Goal: Navigation & Orientation: Find specific page/section

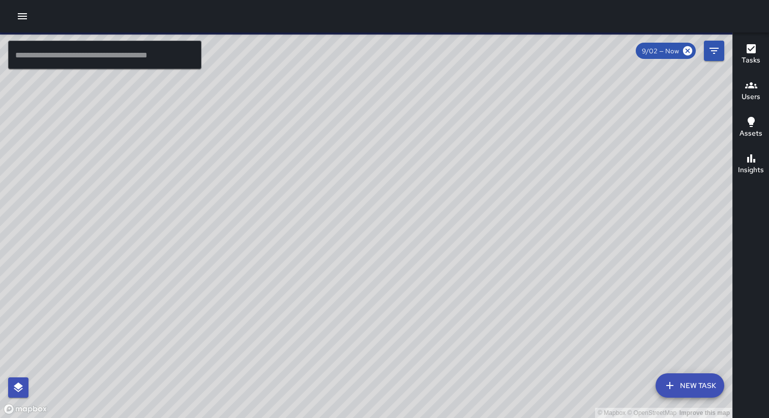
click at [24, 17] on icon "button" at bounding box center [22, 16] width 12 height 12
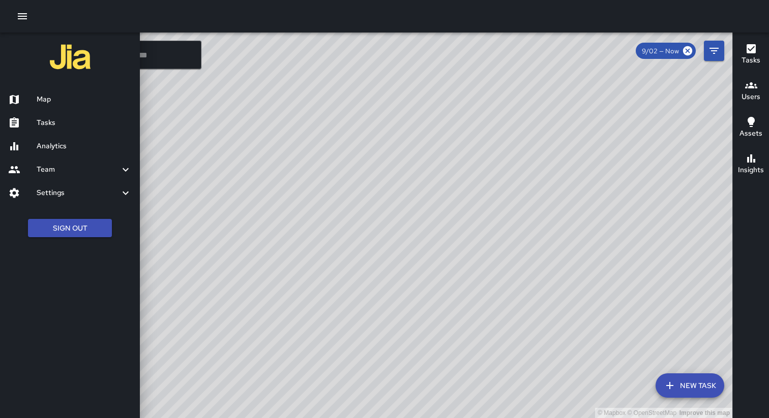
click at [55, 192] on h6 "Settings" at bounding box center [78, 193] width 83 height 11
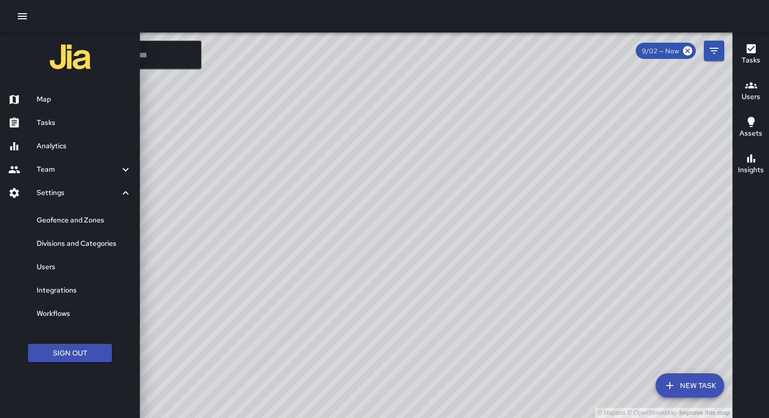
click at [69, 220] on h6 "Geofence and Zones" at bounding box center [84, 220] width 95 height 11
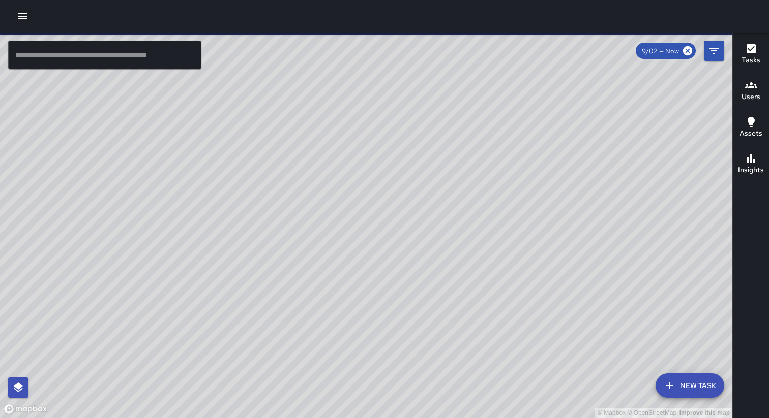
click at [20, 19] on icon "button" at bounding box center [22, 16] width 12 height 12
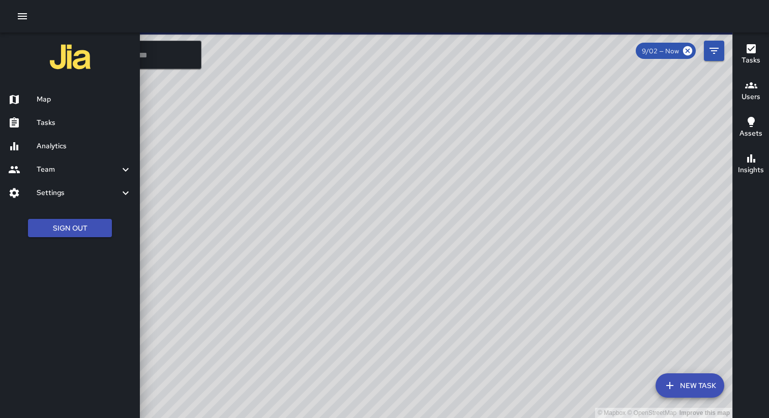
click at [48, 107] on div "Map" at bounding box center [70, 99] width 140 height 23
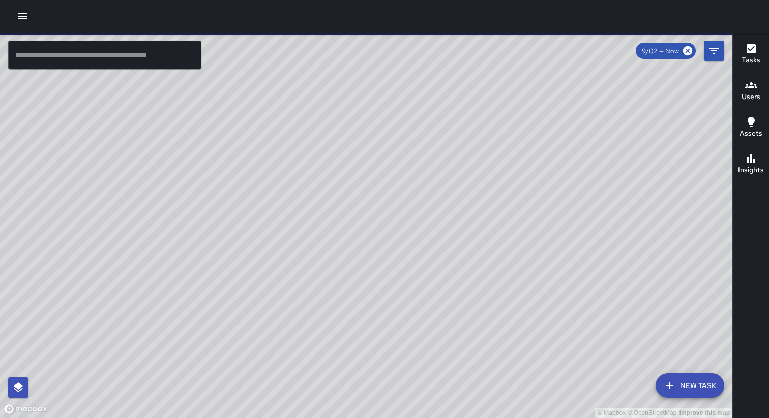
click at [21, 12] on icon "button" at bounding box center [22, 16] width 12 height 12
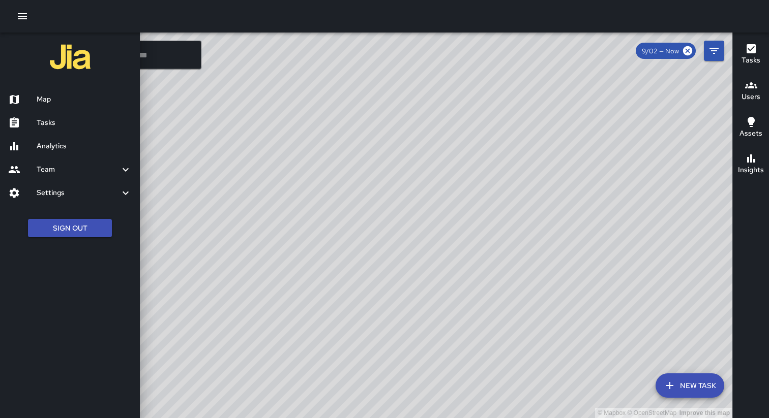
click at [53, 143] on h6 "Analytics" at bounding box center [84, 146] width 95 height 11
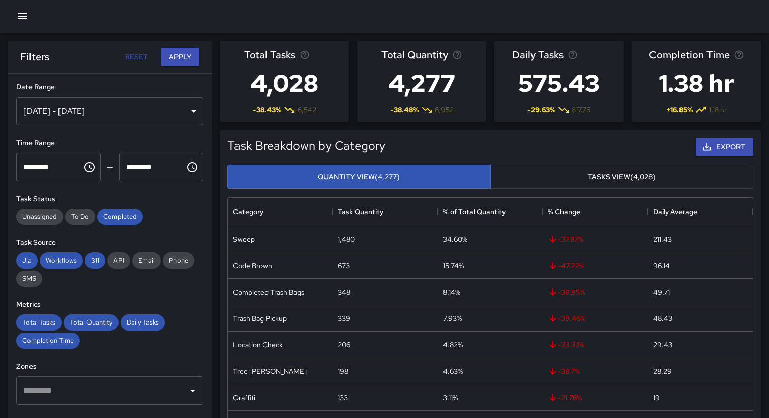
click at [396, 22] on div at bounding box center [384, 16] width 769 height 33
